Goal: Check status: Check status

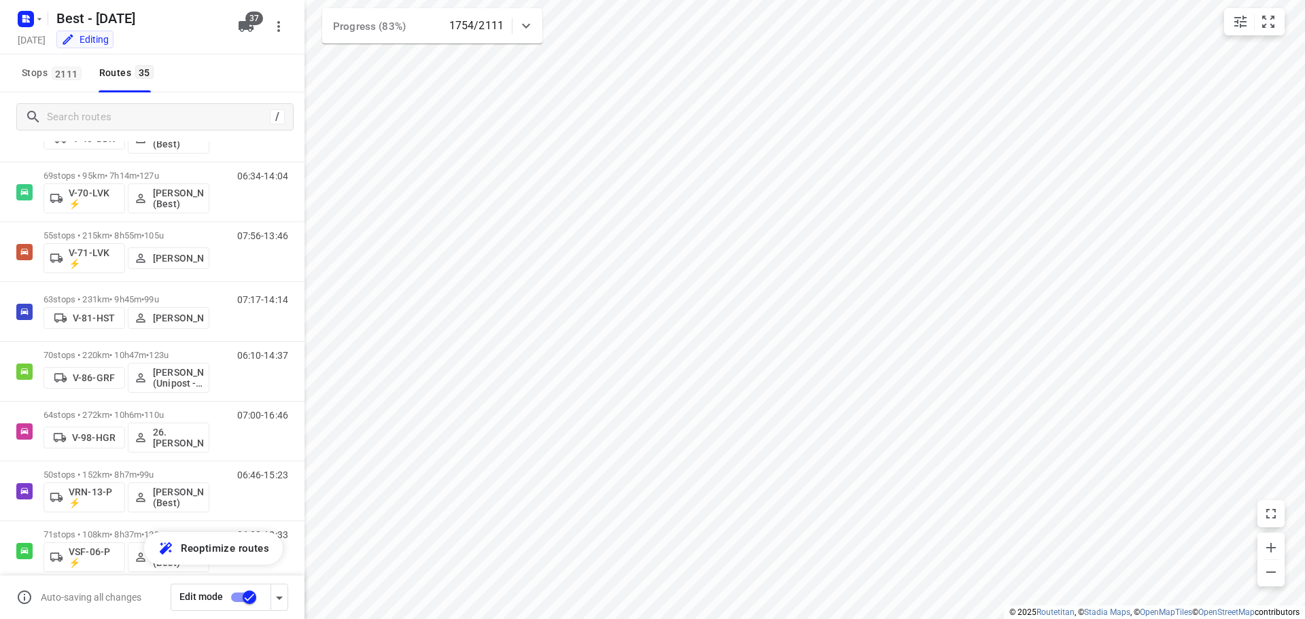
scroll to position [1703, 0]
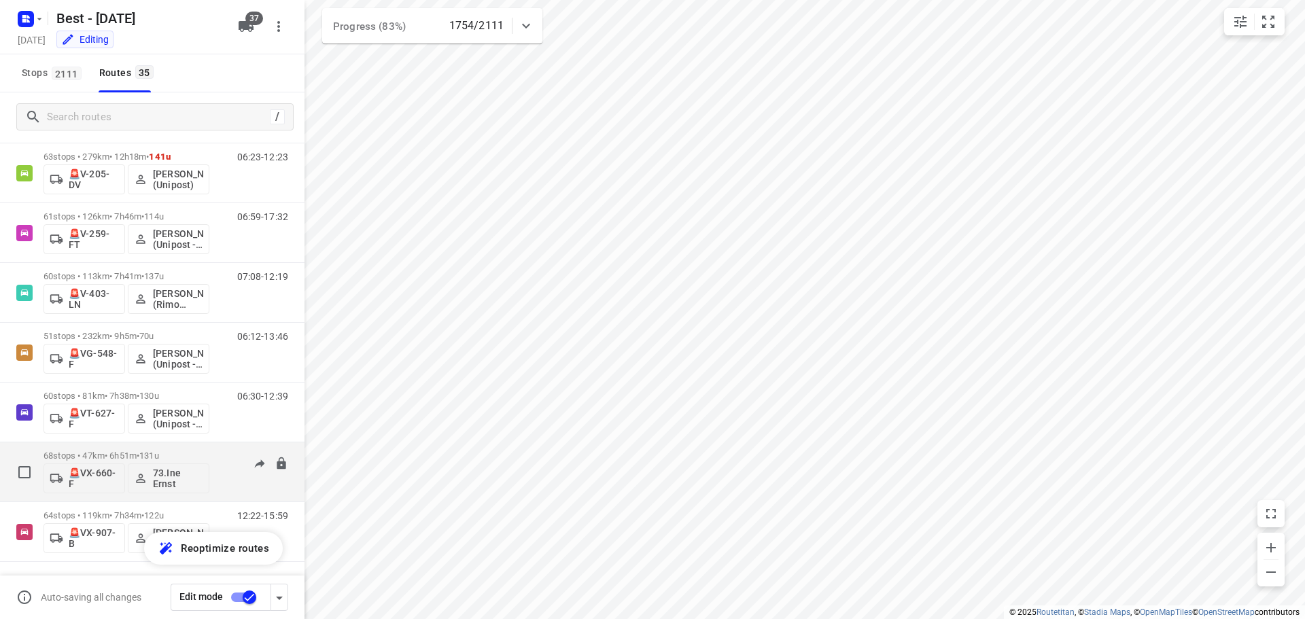
click at [104, 457] on p "68 stops • 47km • 6h51m • 131u" at bounding box center [126, 456] width 166 height 10
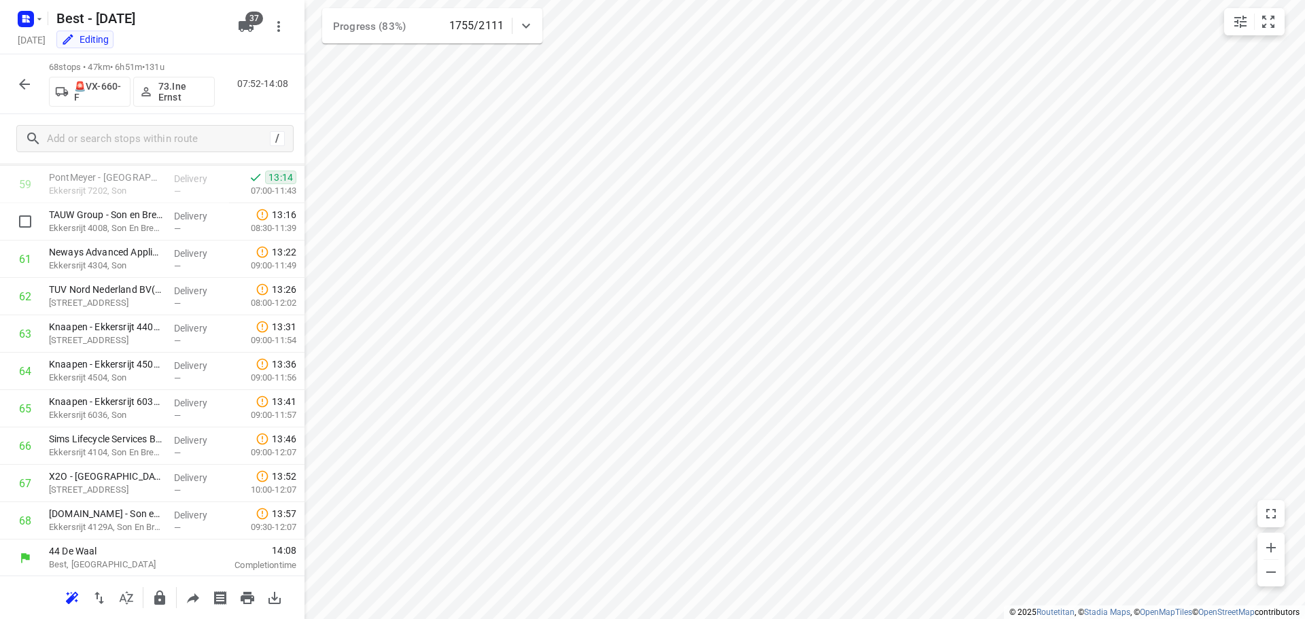
scroll to position [2235, 0]
click at [31, 76] on icon "button" at bounding box center [24, 84] width 16 height 16
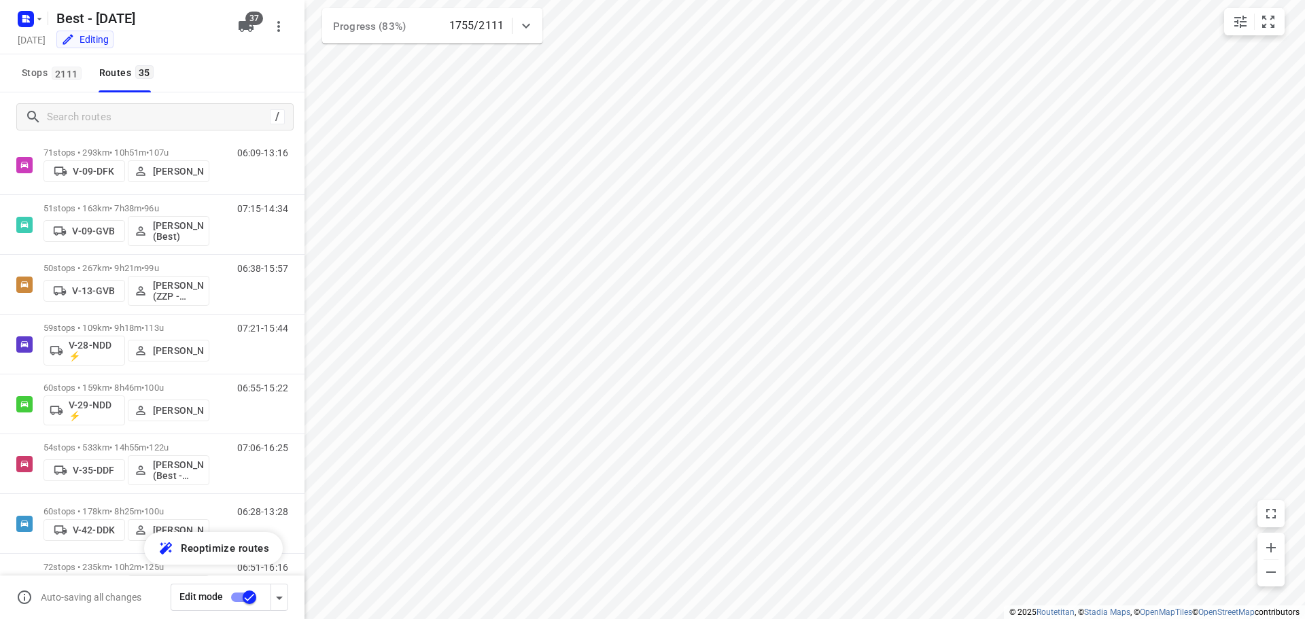
scroll to position [190, 0]
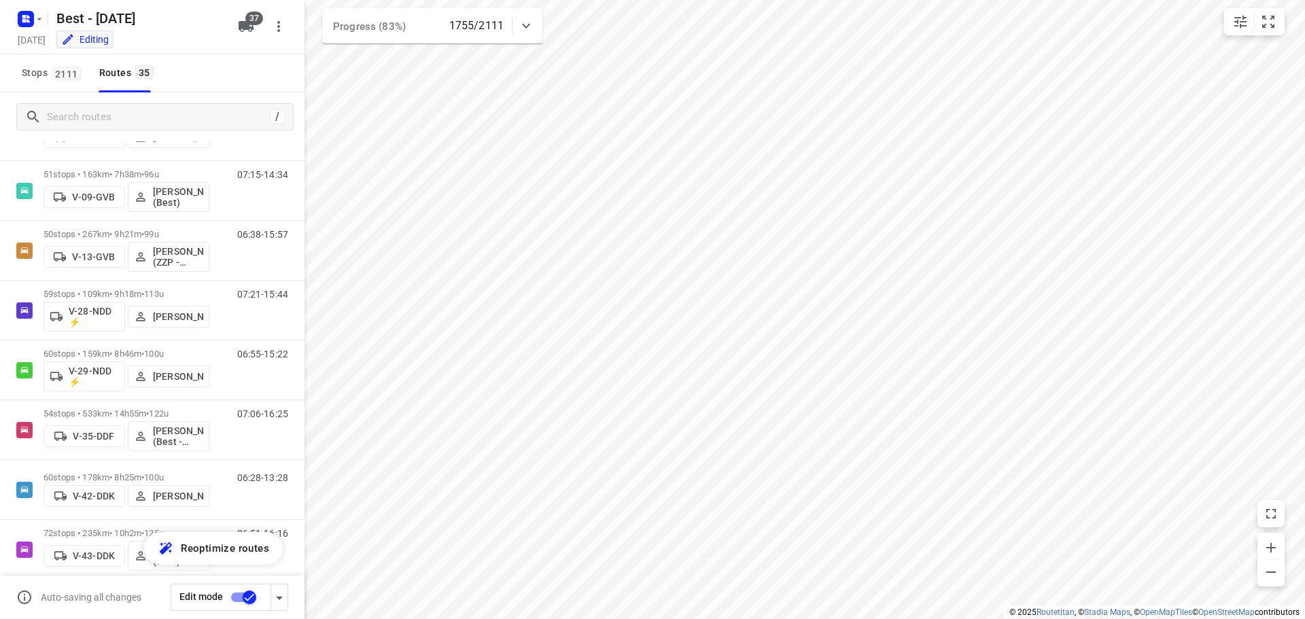
click at [523, 31] on icon at bounding box center [526, 26] width 16 height 16
click at [523, 29] on icon at bounding box center [526, 31] width 16 height 16
click at [516, 22] on div at bounding box center [525, 25] width 27 height 27
click at [516, 22] on div at bounding box center [525, 31] width 27 height 27
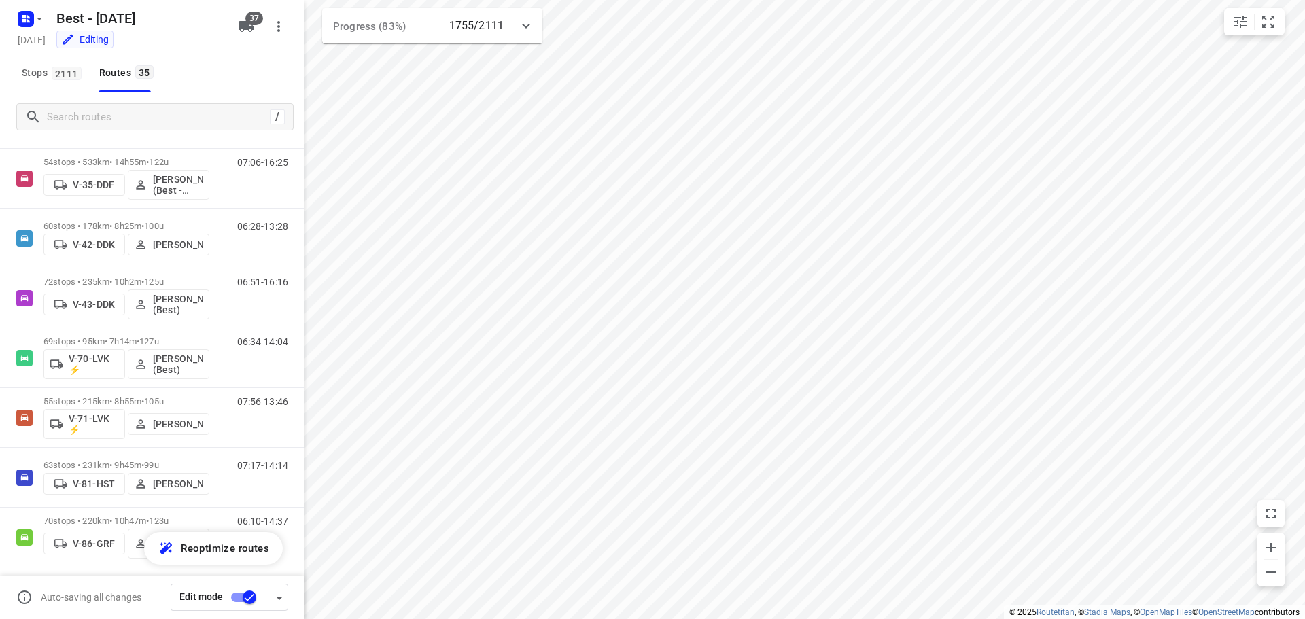
scroll to position [445, 0]
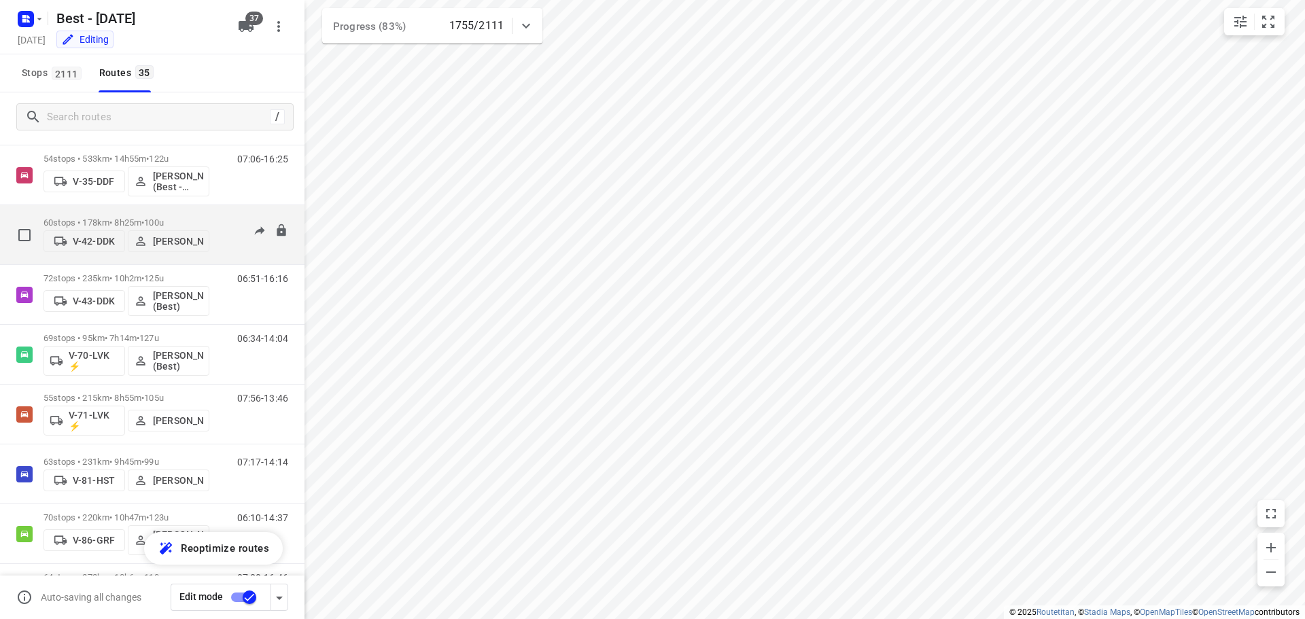
click at [190, 217] on p "60 stops • 178km • 8h25m • 100u" at bounding box center [126, 222] width 166 height 10
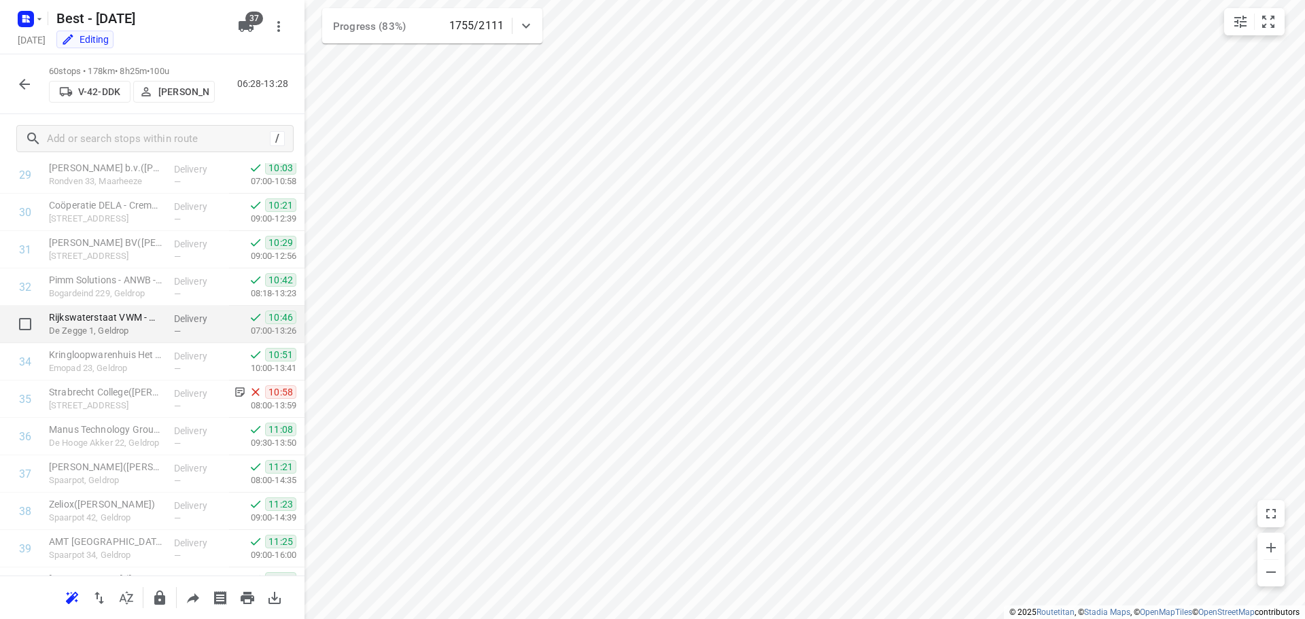
scroll to position [1120, 0]
click at [18, 78] on icon "button" at bounding box center [24, 84] width 16 height 16
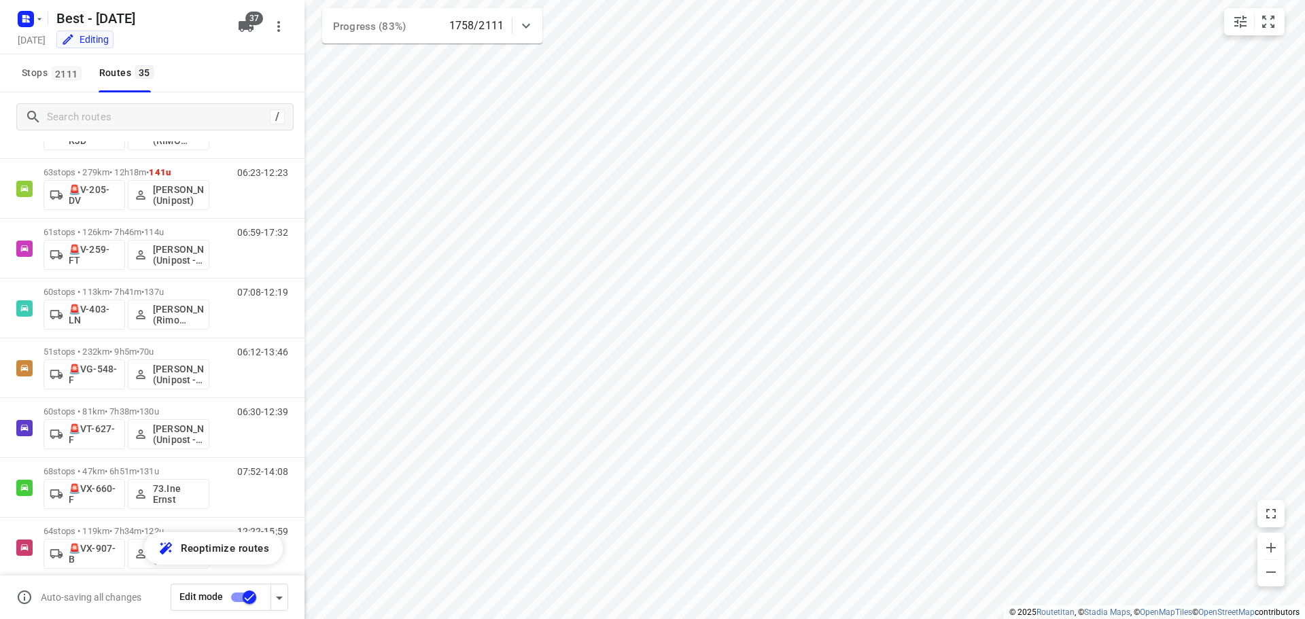
scroll to position [1703, 0]
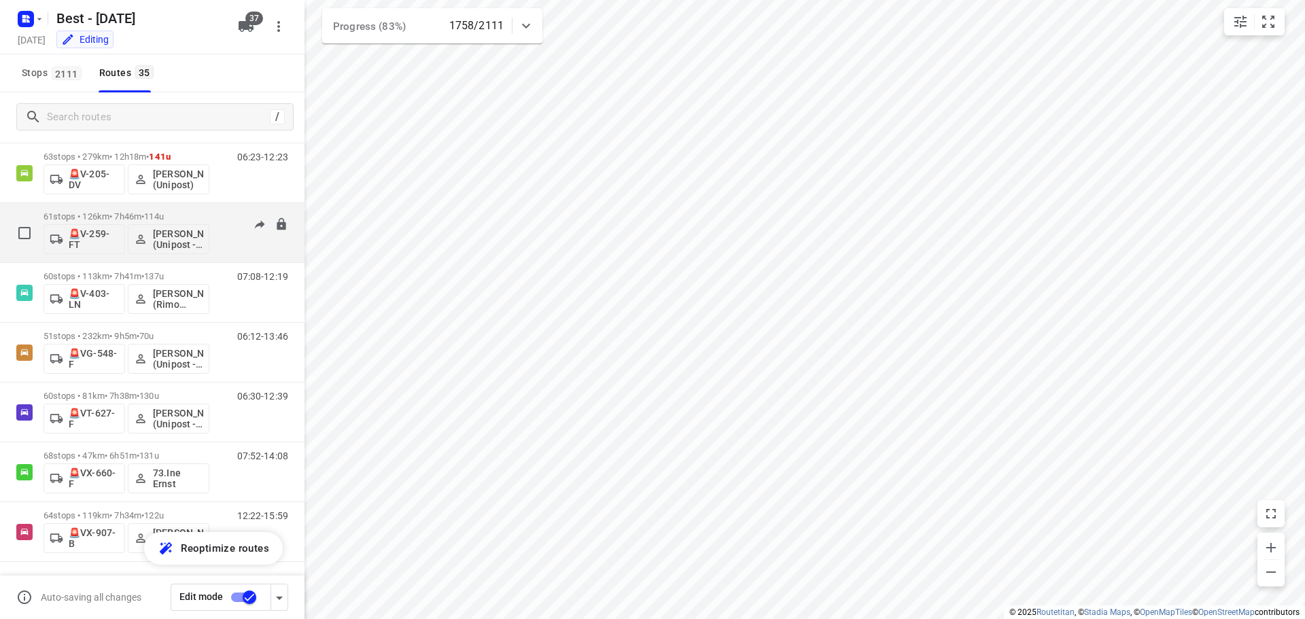
click at [220, 213] on div "06:59-17:32" at bounding box center [254, 236] width 68 height 50
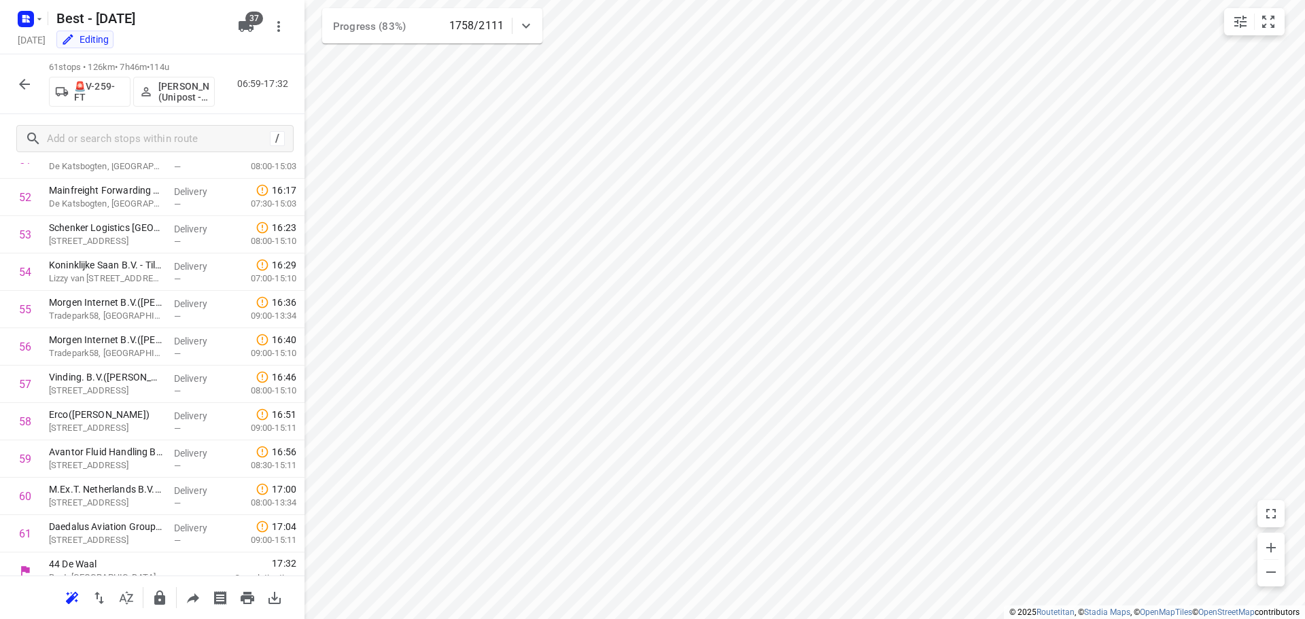
scroll to position [1973, 0]
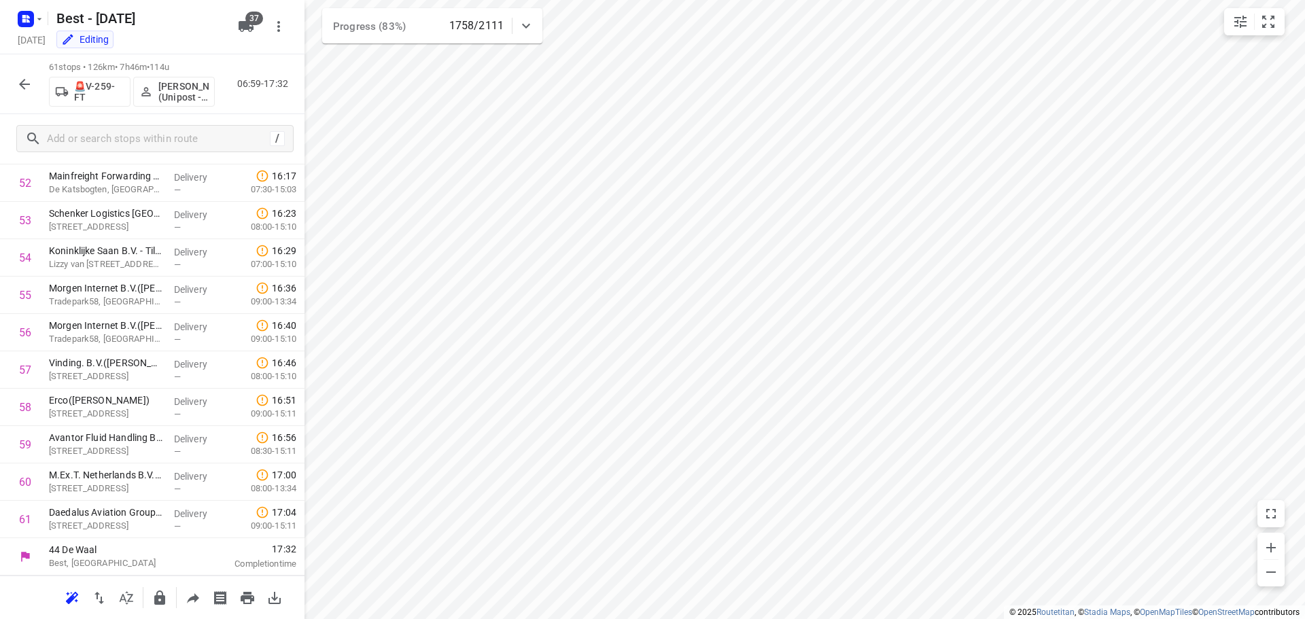
click at [29, 83] on icon "button" at bounding box center [24, 84] width 16 height 16
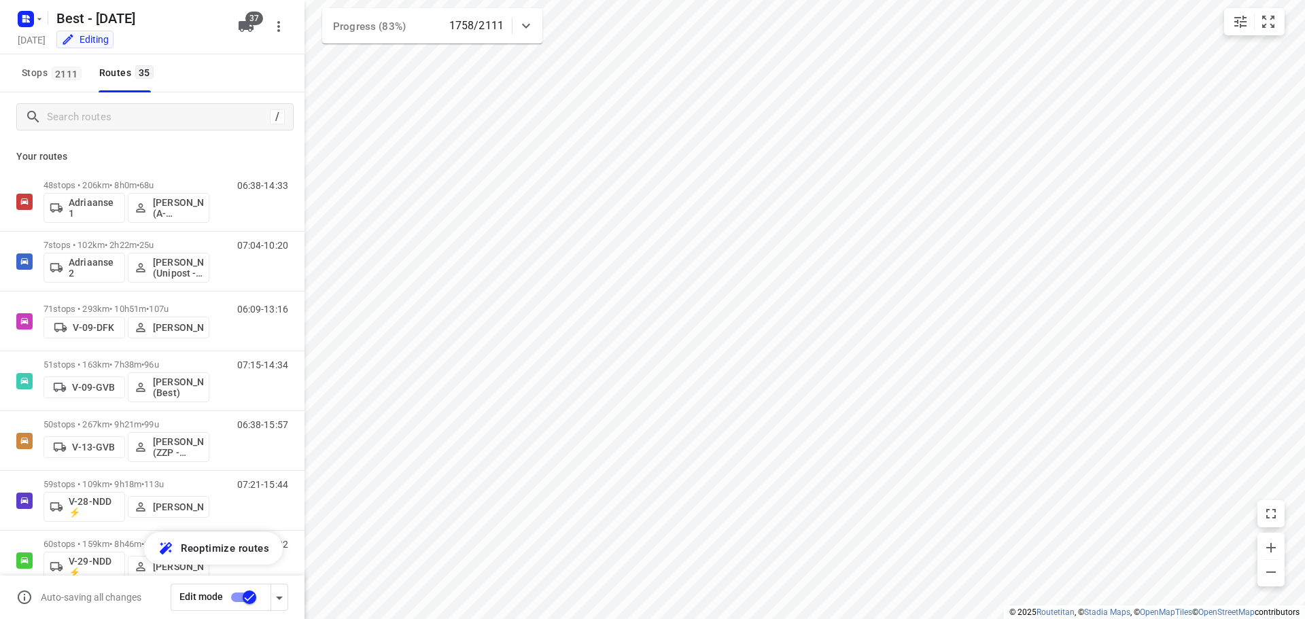
scroll to position [1703, 0]
